Goal: Find specific page/section: Find specific page/section

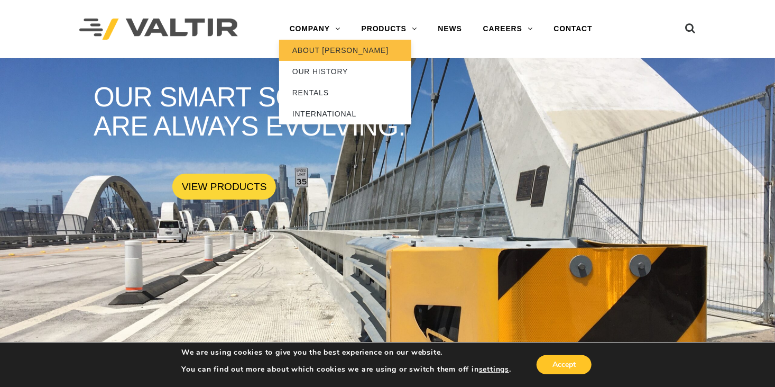
click at [317, 51] on link "ABOUT [PERSON_NAME]" at bounding box center [345, 50] width 132 height 21
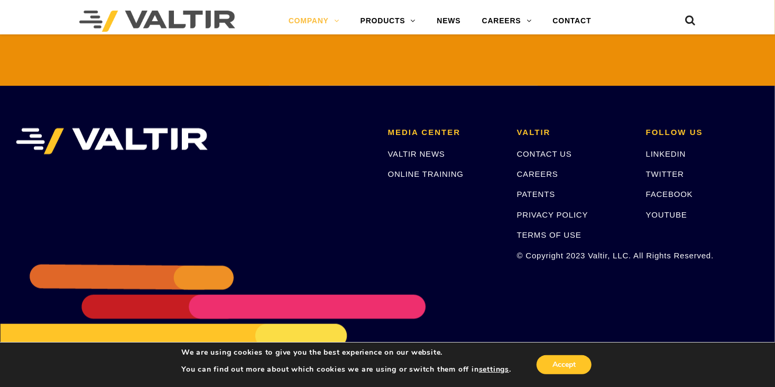
scroll to position [2531, 0]
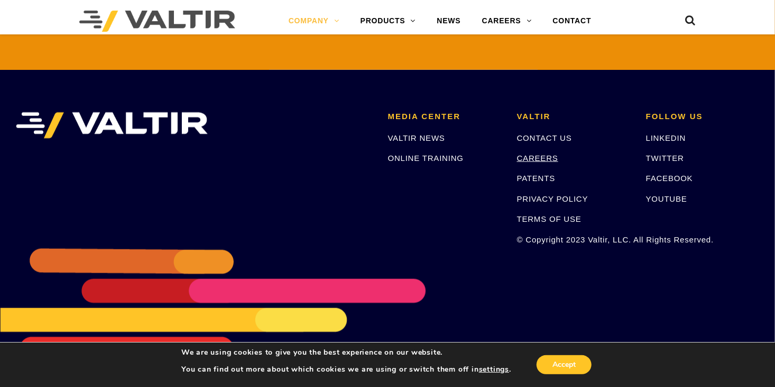
click at [531, 153] on link "CAREERS" at bounding box center [537, 157] width 41 height 9
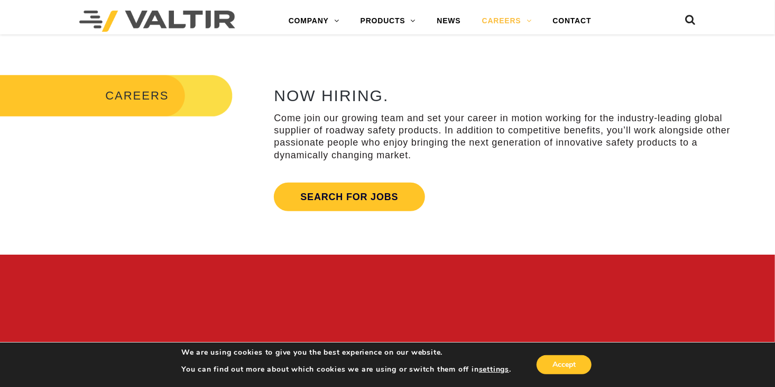
scroll to position [370, 0]
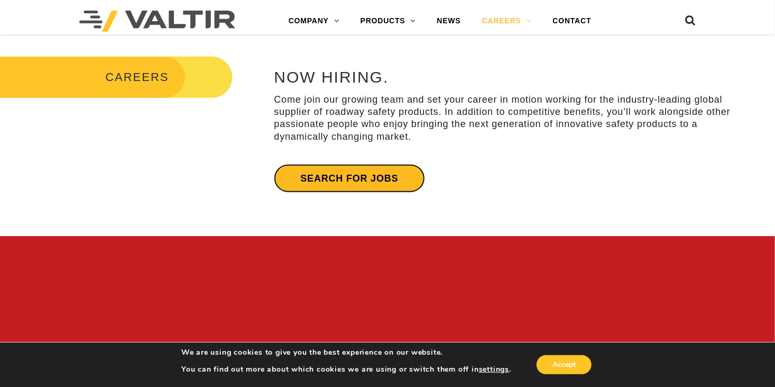
click at [332, 182] on link "Search for jobs" at bounding box center [349, 178] width 151 height 29
